Goal: Task Accomplishment & Management: Manage account settings

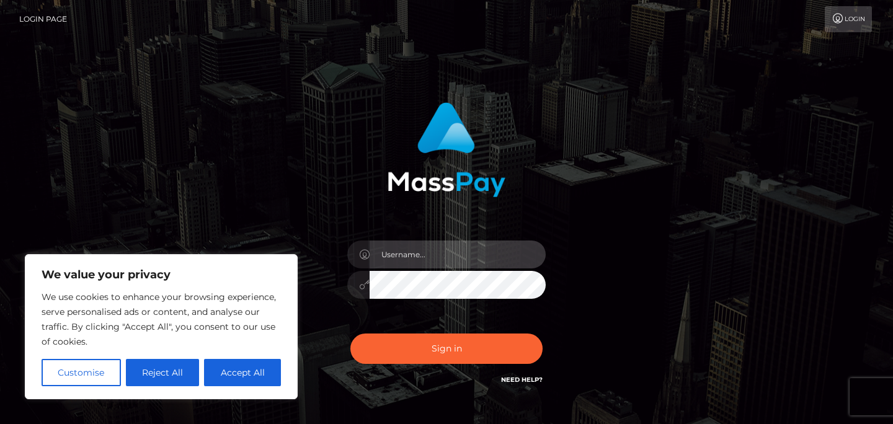
click at [423, 258] on input "text" at bounding box center [458, 255] width 176 height 28
type input "diadianikt@gmail.com"
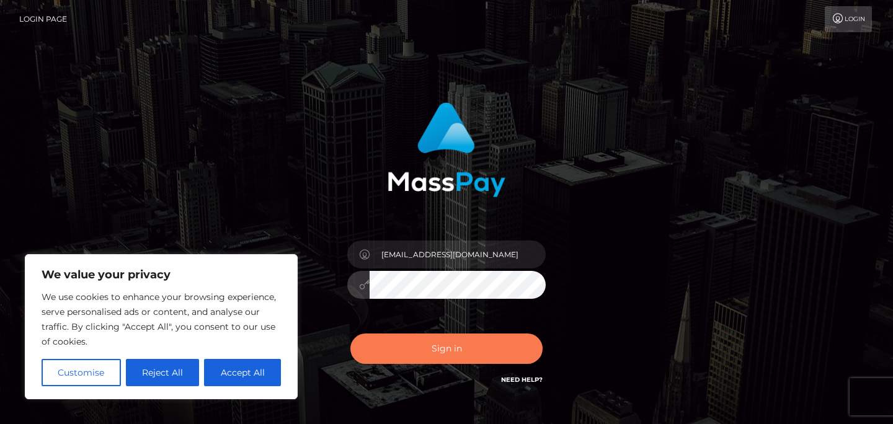
click at [443, 358] on button "Sign in" at bounding box center [446, 349] width 192 height 30
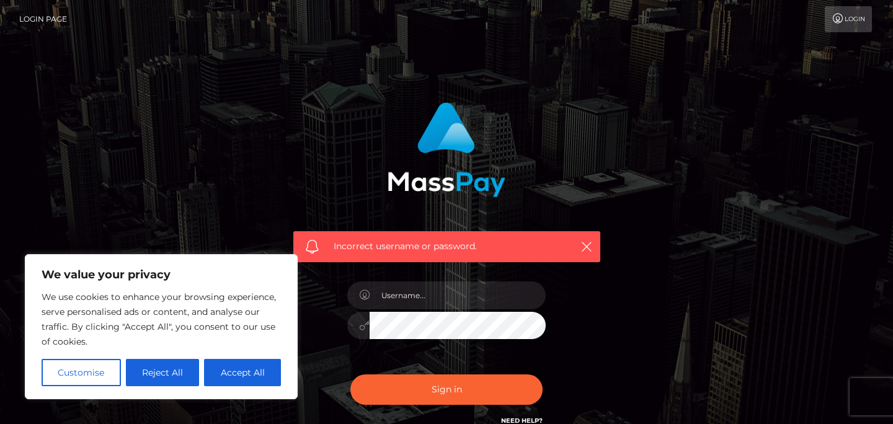
click at [374, 311] on div at bounding box center [446, 319] width 217 height 95
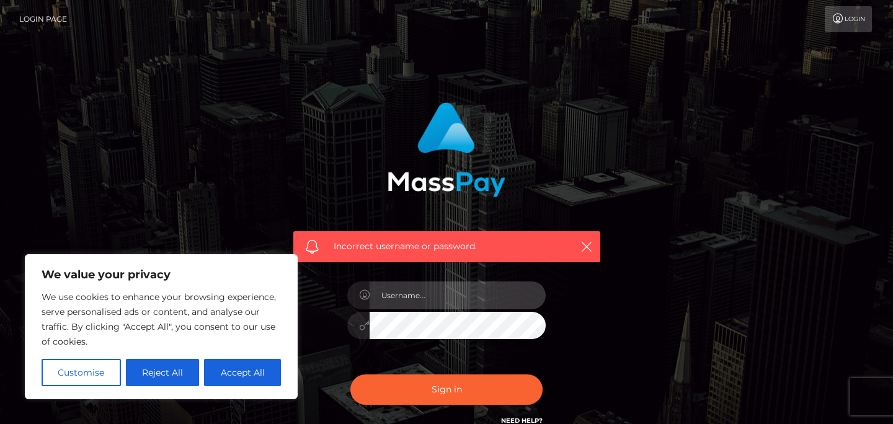
click at [391, 304] on input "text" at bounding box center [458, 295] width 176 height 28
click at [413, 298] on input "text" at bounding box center [458, 295] width 176 height 28
type input "feetonadya"
click at [350, 374] on button "Sign in" at bounding box center [446, 389] width 192 height 30
click at [451, 292] on input "text" at bounding box center [458, 295] width 176 height 28
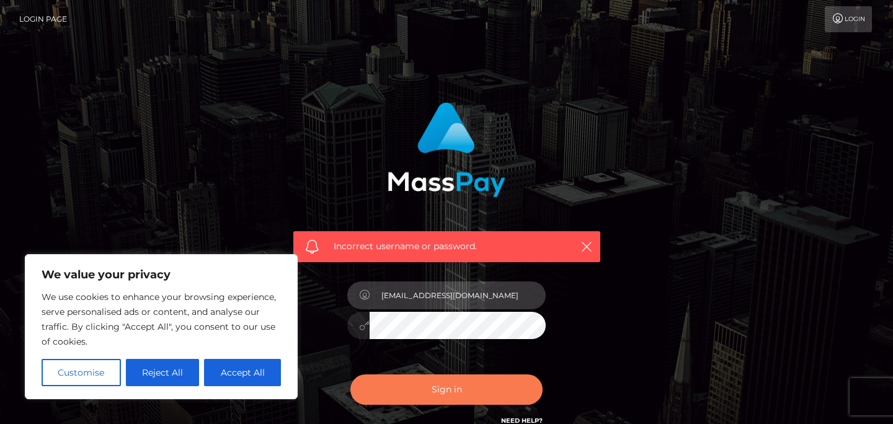
type input "feetonadya@gmail.com"
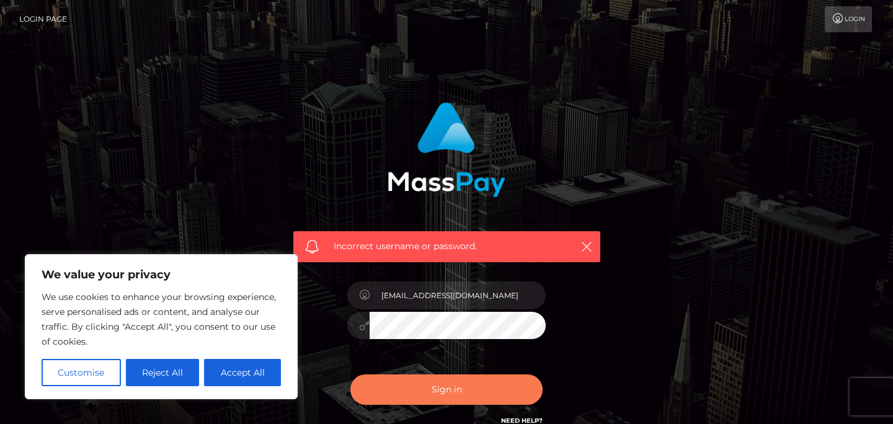
click at [450, 389] on button "Sign in" at bounding box center [446, 389] width 192 height 30
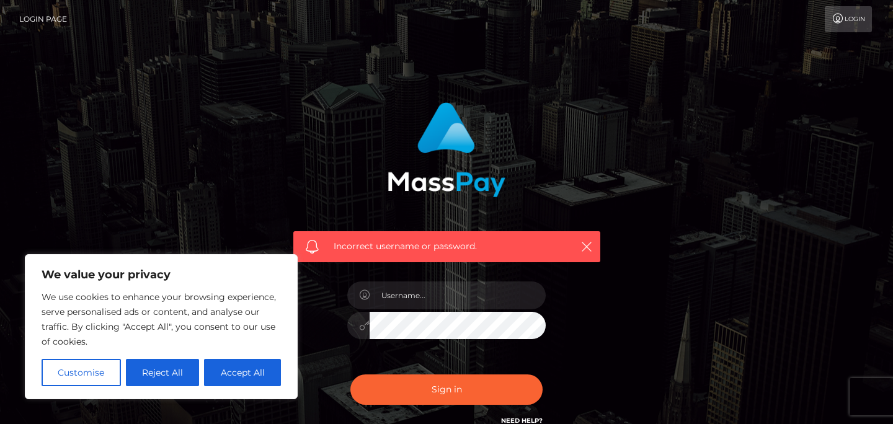
click at [841, 32] on link "Login" at bounding box center [848, 19] width 47 height 26
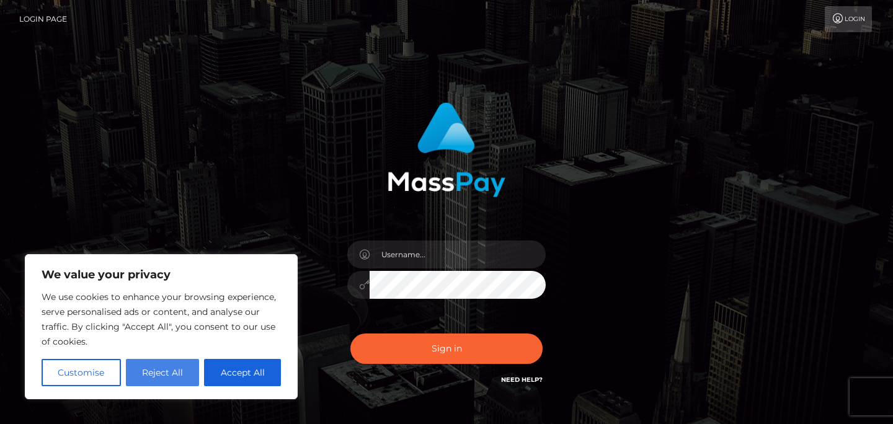
click at [177, 375] on button "Reject All" at bounding box center [163, 372] width 74 height 27
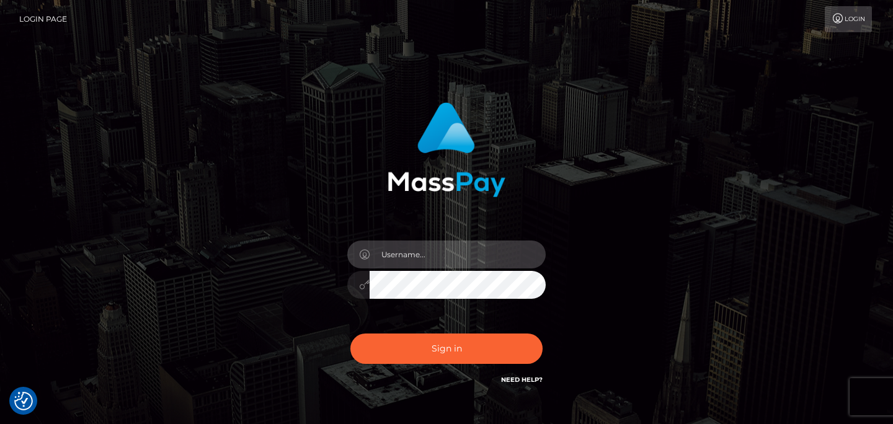
click at [420, 259] on input "text" at bounding box center [458, 255] width 176 height 28
type input "diadianikt"
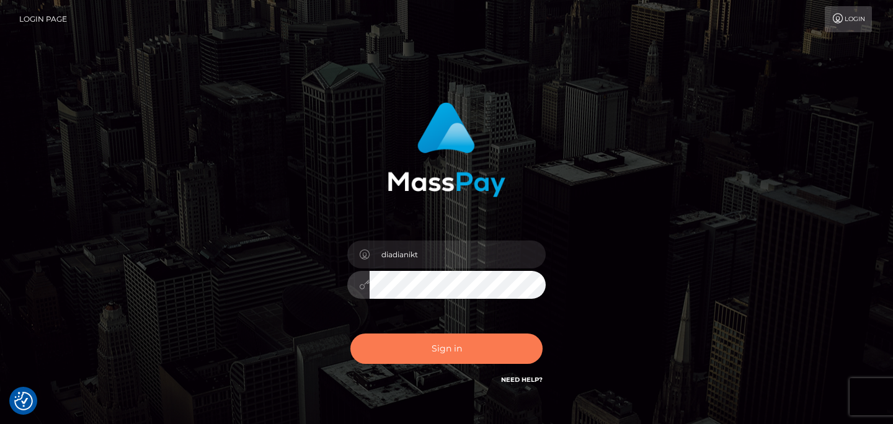
click at [434, 351] on button "Sign in" at bounding box center [446, 349] width 192 height 30
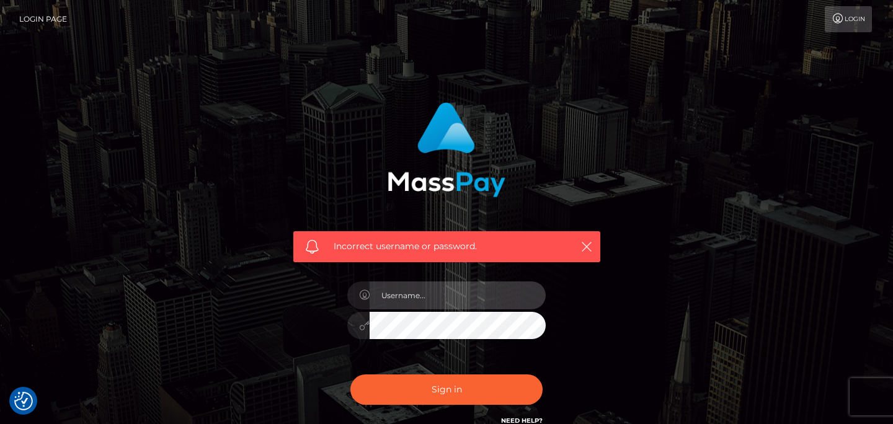
click at [455, 293] on input "text" at bounding box center [458, 295] width 176 height 28
paste input "Fun55dian$"
drag, startPoint x: 445, startPoint y: 289, endPoint x: 370, endPoint y: 286, distance: 74.4
click at [370, 286] on input "Fun55dian$" at bounding box center [458, 295] width 176 height 28
click at [396, 291] on input "Fun55dian$" at bounding box center [458, 295] width 176 height 28
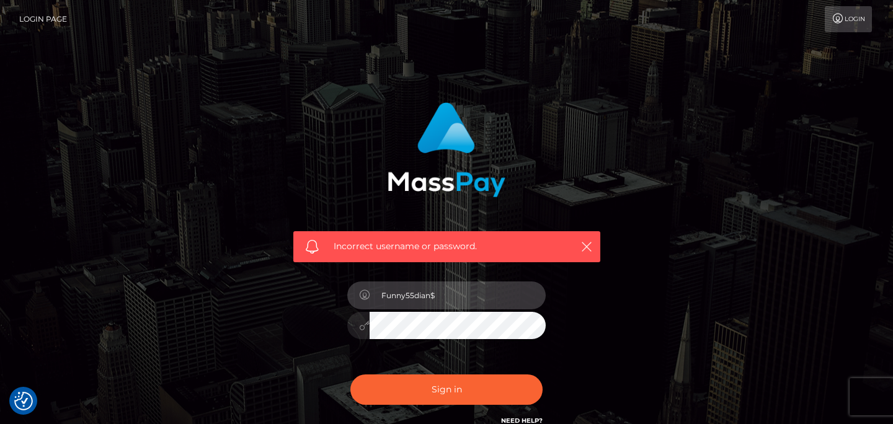
drag, startPoint x: 464, startPoint y: 294, endPoint x: 338, endPoint y: 294, distance: 125.9
click at [338, 294] on div "Funny55dian$" at bounding box center [446, 319] width 217 height 95
type input "feetonadya"
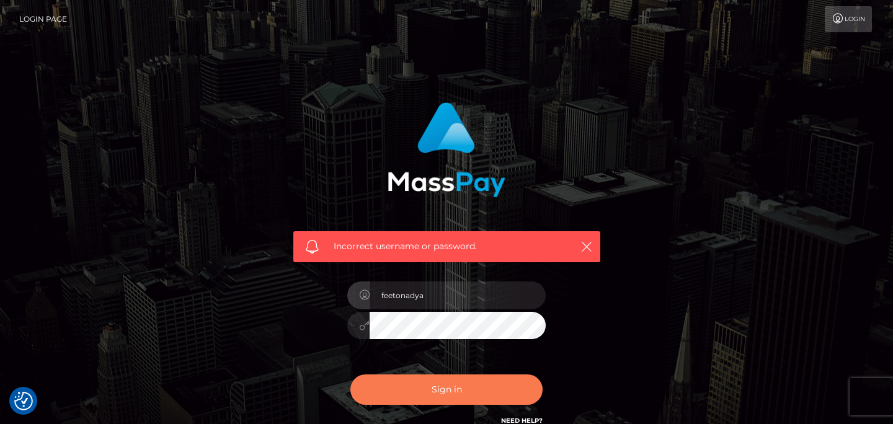
click at [457, 395] on button "Sign in" at bounding box center [446, 389] width 192 height 30
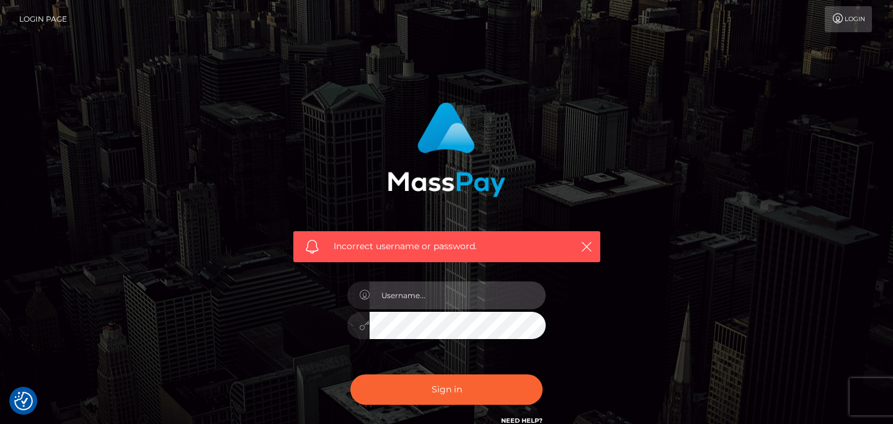
click at [451, 298] on input "text" at bounding box center [458, 295] width 176 height 28
type input "feetonadya@gmail.com"
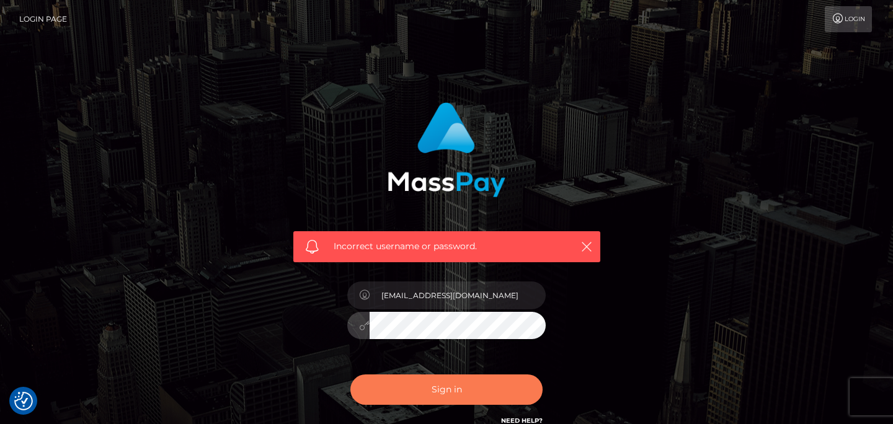
click at [474, 389] on button "Sign in" at bounding box center [446, 389] width 192 height 30
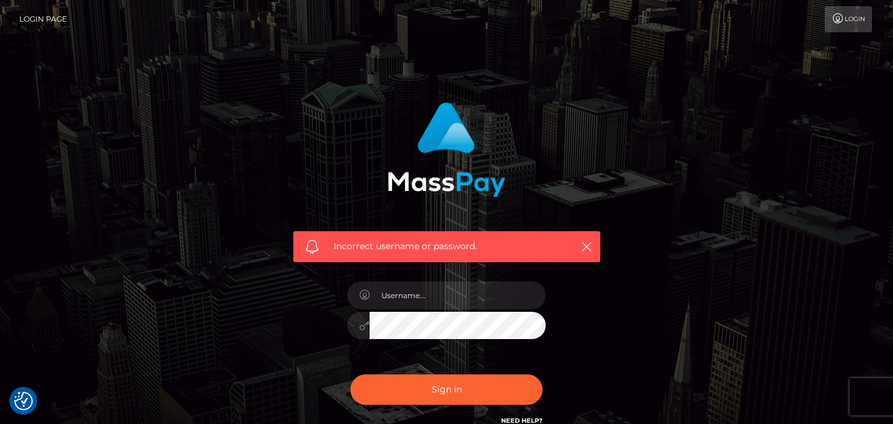
click at [53, 15] on link "Login Page" at bounding box center [43, 19] width 48 height 26
